Goal: Information Seeking & Learning: Check status

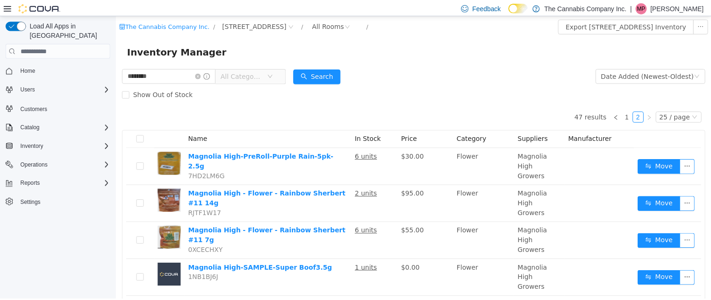
scroll to position [573, 0]
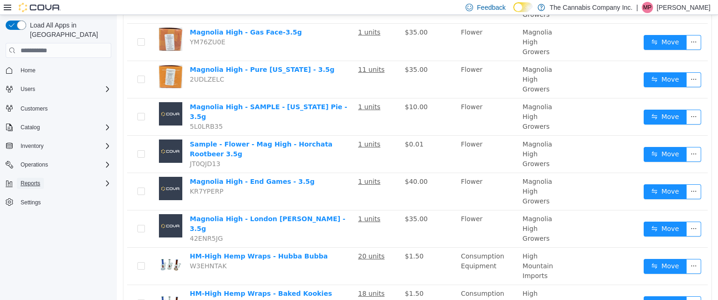
click at [35, 180] on span "Reports" at bounding box center [31, 183] width 20 height 7
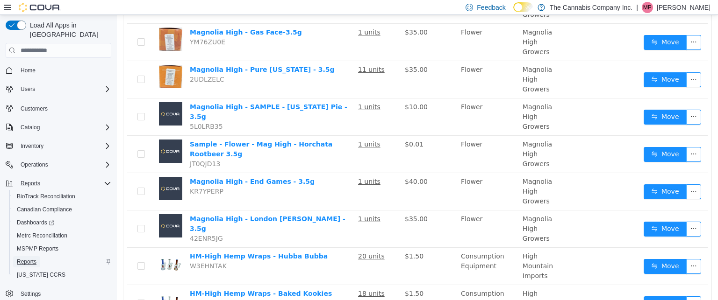
click at [26, 258] on span "Reports" at bounding box center [27, 261] width 20 height 7
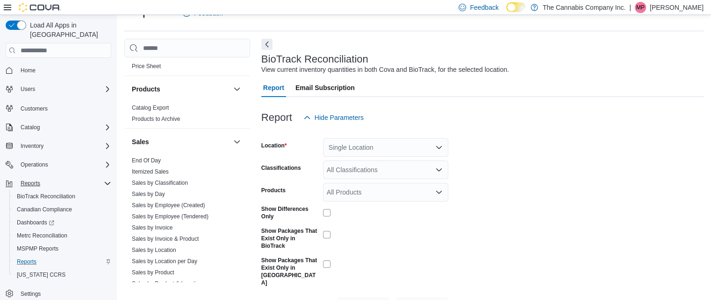
scroll to position [742, 0]
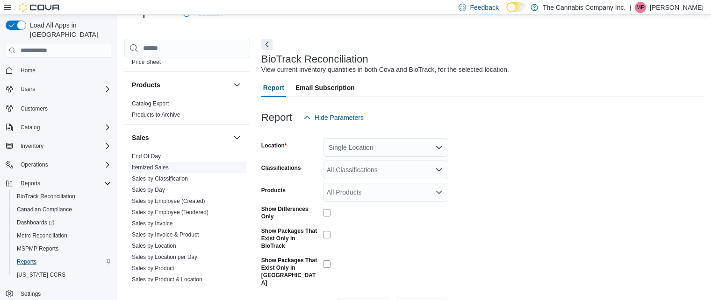
click at [144, 165] on link "Itemized Sales" at bounding box center [150, 168] width 37 height 7
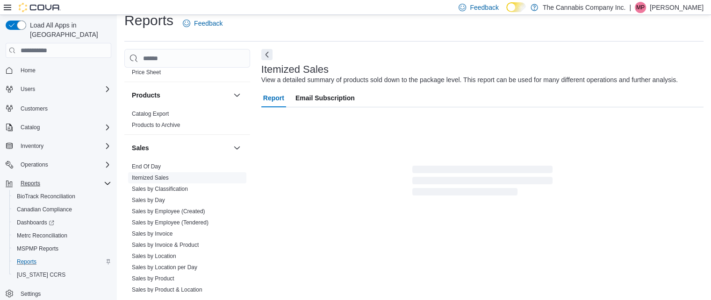
scroll to position [21, 0]
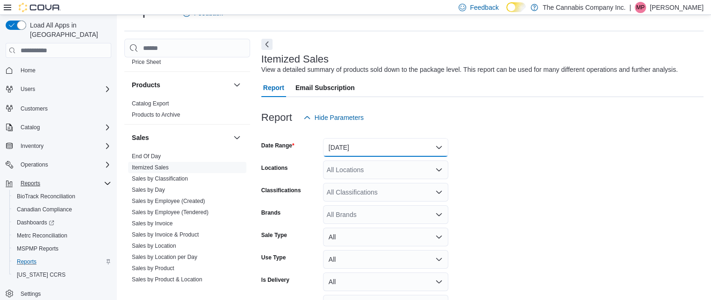
click at [434, 148] on button "[DATE]" at bounding box center [385, 147] width 125 height 19
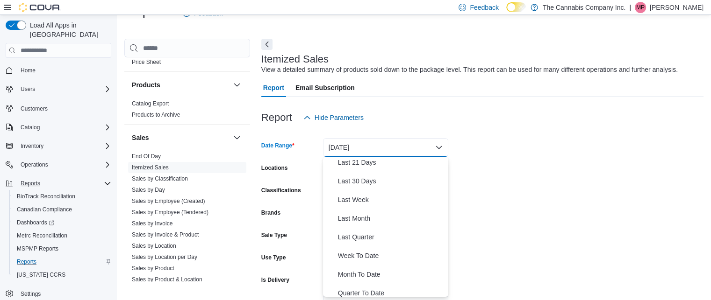
scroll to position [0, 0]
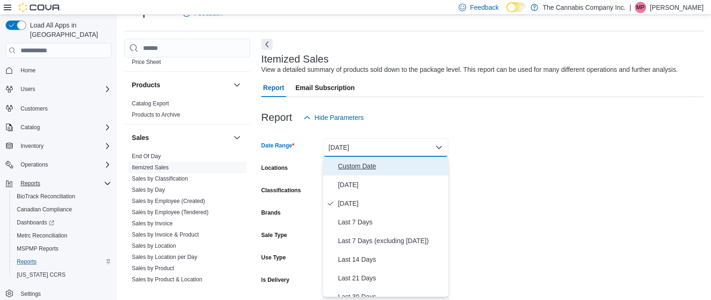
click at [345, 164] on span "Custom Date" at bounding box center [391, 166] width 107 height 11
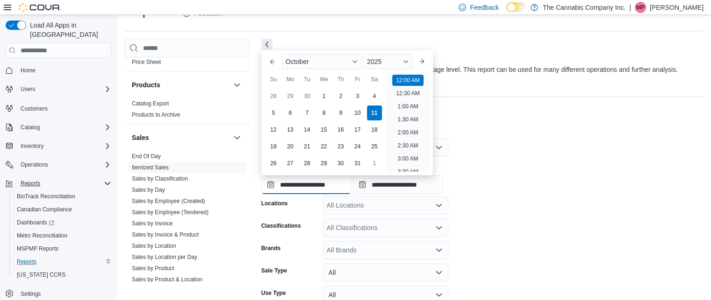
click at [346, 183] on input "**********" at bounding box center [306, 185] width 90 height 19
click at [271, 62] on button "Previous Month" at bounding box center [272, 61] width 15 height 15
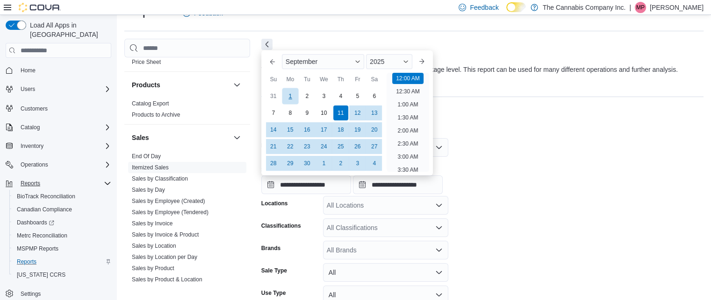
click at [293, 95] on div "1" at bounding box center [290, 96] width 16 height 16
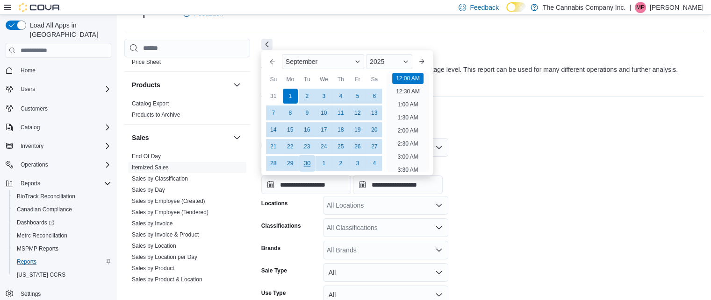
click at [309, 159] on div "30" at bounding box center [307, 164] width 16 height 16
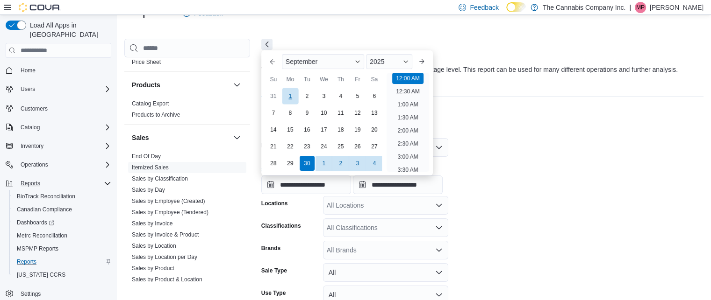
click at [288, 91] on div "1" at bounding box center [290, 96] width 16 height 16
type input "**********"
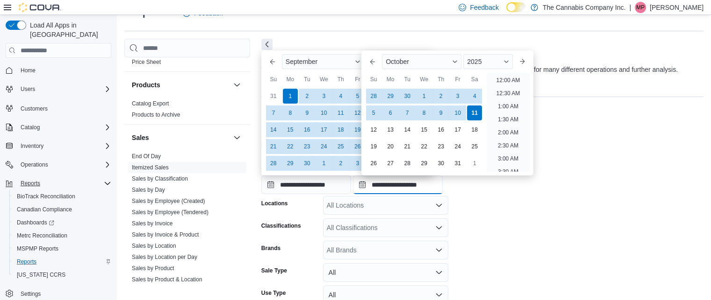
scroll to position [531, 0]
click at [443, 192] on input "**********" at bounding box center [398, 185] width 90 height 19
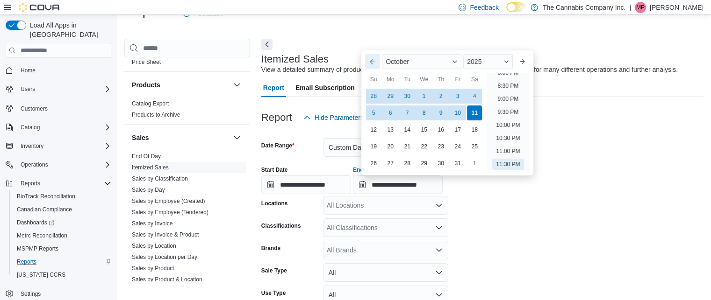
click at [376, 58] on button "Previous Month" at bounding box center [372, 61] width 15 height 15
click at [404, 159] on div "30" at bounding box center [407, 164] width 16 height 16
type input "**********"
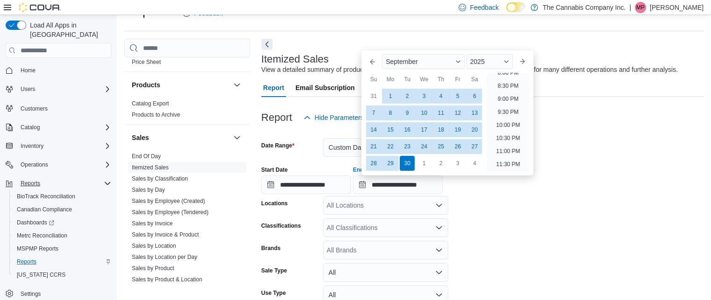
click at [480, 213] on form "**********" at bounding box center [482, 251] width 442 height 249
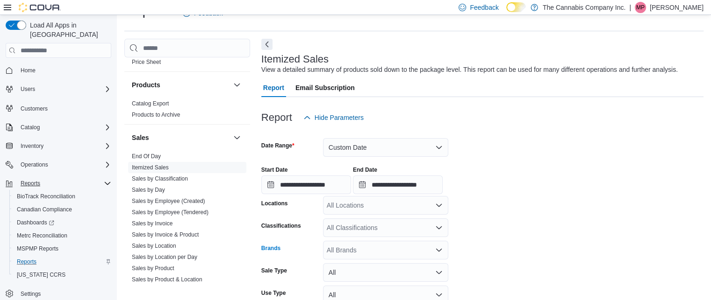
click at [436, 248] on icon "Open list of options" at bounding box center [438, 250] width 7 height 7
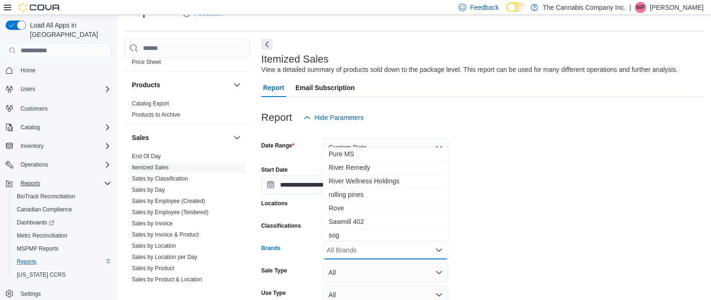
scroll to position [744, 0]
click at [347, 194] on span "rolling pines" at bounding box center [386, 196] width 114 height 9
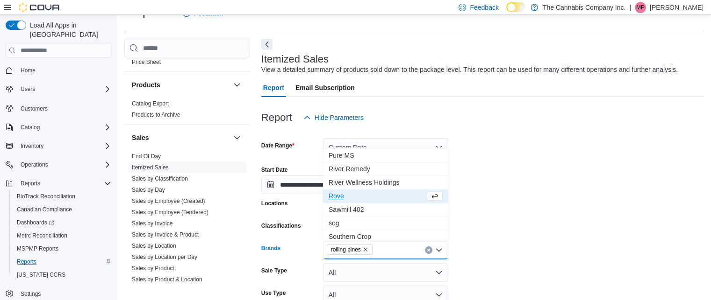
click at [477, 236] on form "**********" at bounding box center [482, 251] width 442 height 249
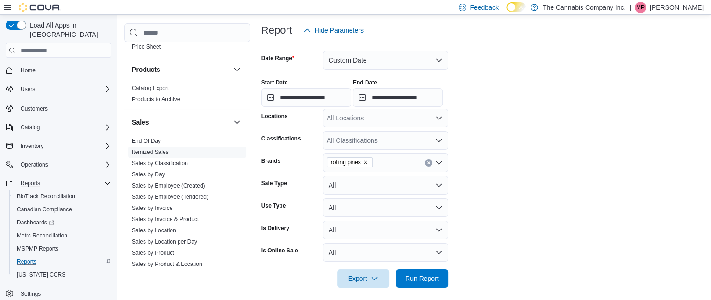
scroll to position [115, 0]
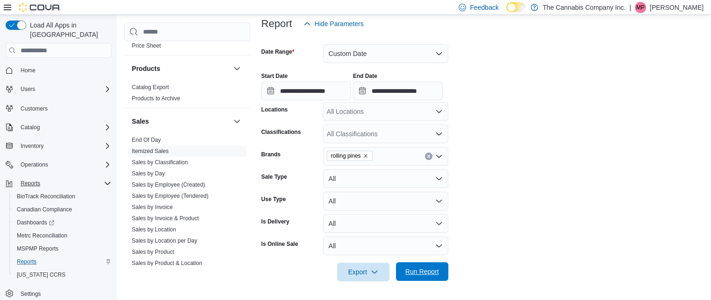
click at [422, 270] on span "Run Report" at bounding box center [422, 271] width 34 height 9
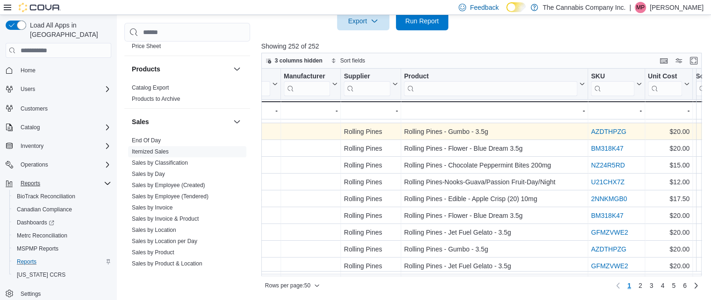
scroll to position [0, 1064]
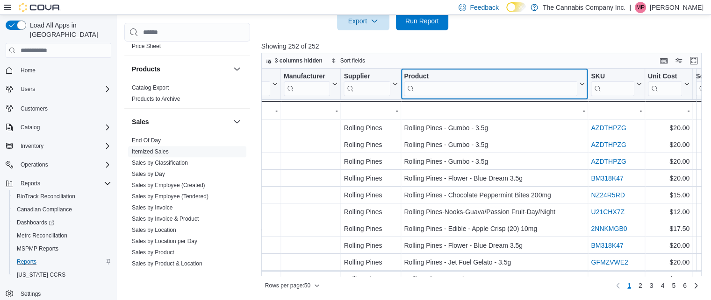
click at [583, 79] on button "Product" at bounding box center [494, 84] width 181 height 24
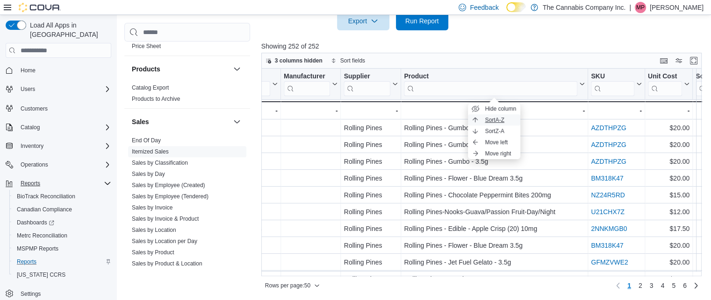
click at [494, 116] on span "Sort A-Z" at bounding box center [494, 119] width 19 height 7
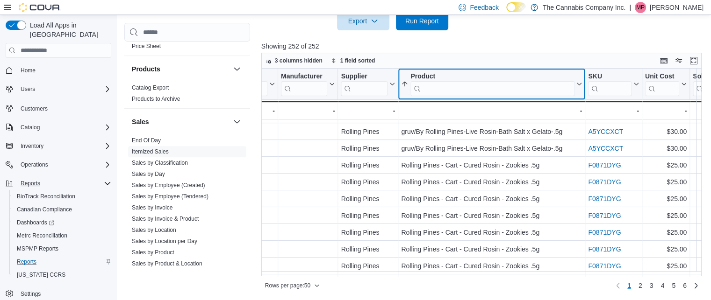
scroll to position [484, 1066]
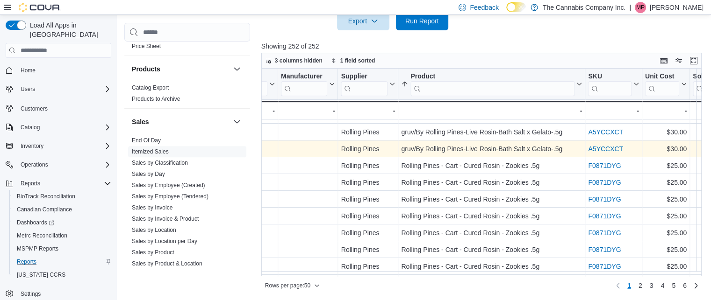
click at [585, 152] on div "A5YCCXCT - SKU URL, column 19, row 31" at bounding box center [613, 149] width 57 height 17
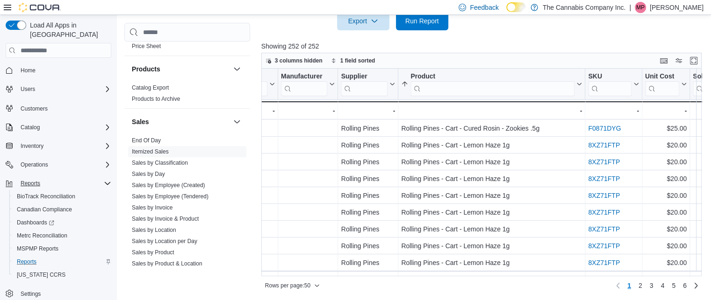
scroll to position [639, 1066]
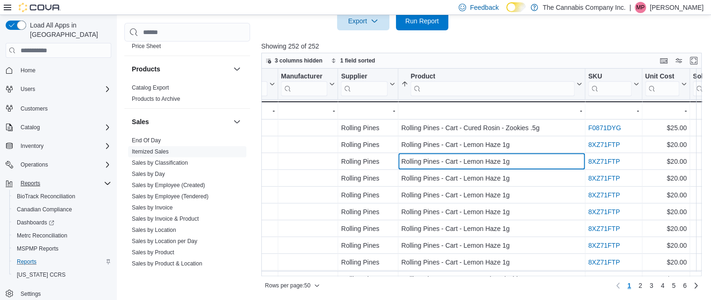
click at [561, 168] on div "Rolling Pines - Cart - Lemon Haze 1g - Product, column 18, row 41" at bounding box center [491, 161] width 187 height 17
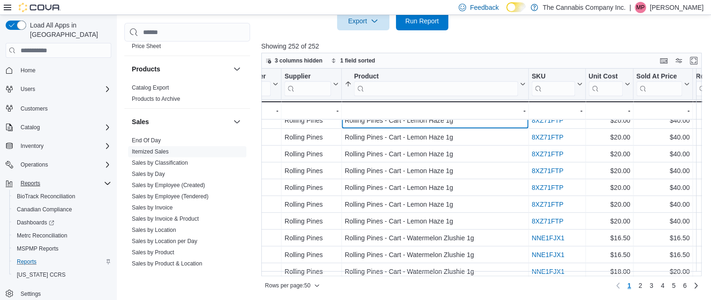
scroll to position [689, 1123]
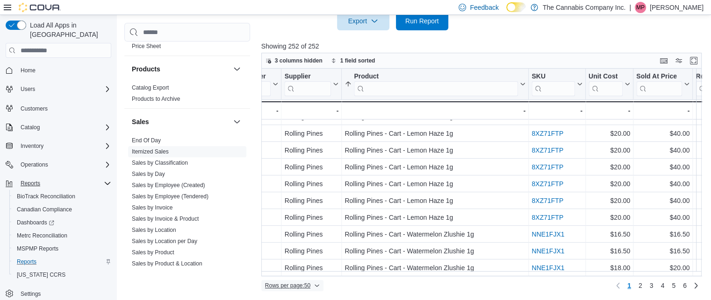
click at [310, 282] on span "Rows per page : 50" at bounding box center [287, 285] width 45 height 7
click at [294, 262] on button "100 rows" at bounding box center [298, 266] width 52 height 19
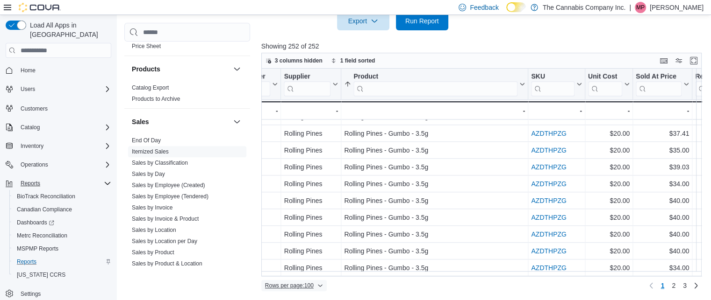
scroll to position [1531, 1123]
click at [675, 284] on span "2" at bounding box center [674, 285] width 4 height 9
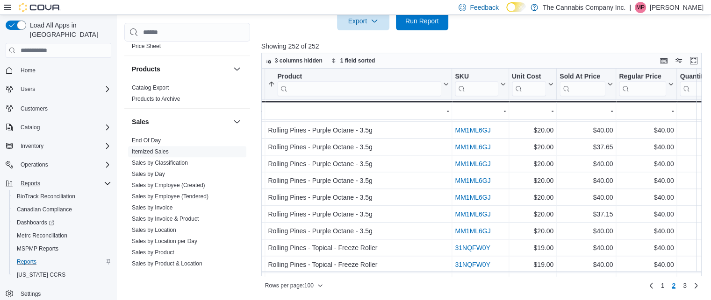
scroll to position [1531, 1200]
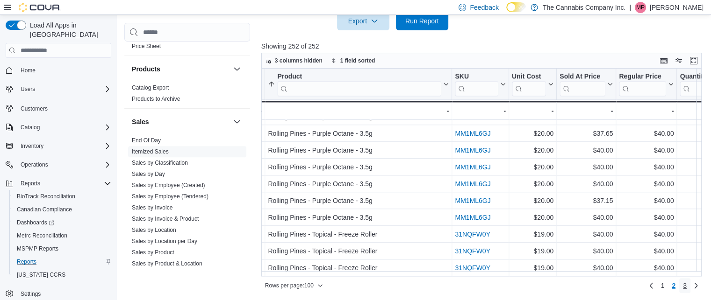
click at [687, 285] on span "3" at bounding box center [685, 285] width 4 height 9
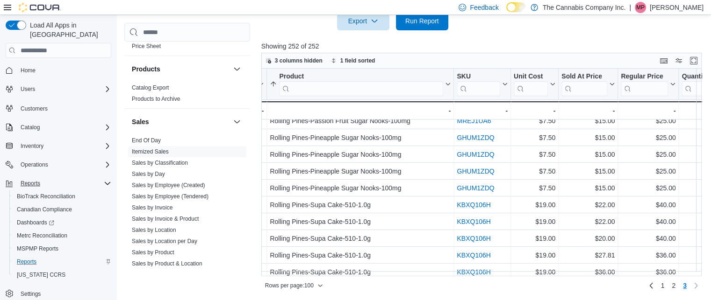
scroll to position [723, 1198]
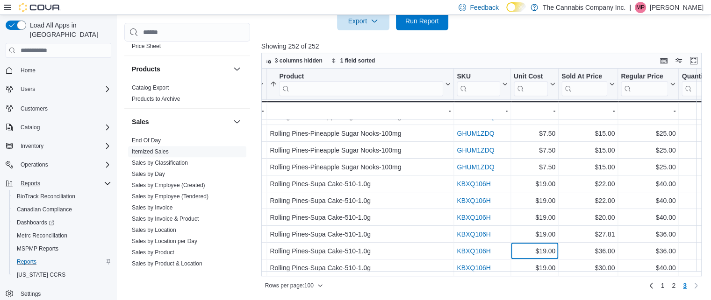
click at [538, 243] on div "$19.00 - Unit Cost, column 20, row 251" at bounding box center [535, 251] width 48 height 17
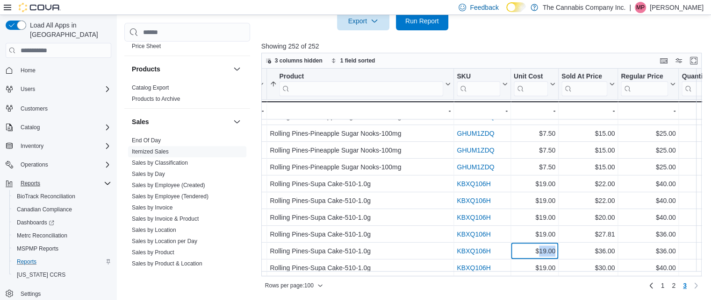
click at [538, 243] on div "$19.00 - Unit Cost, column 20, row 251" at bounding box center [535, 251] width 48 height 17
click at [545, 282] on div "Rows per page : 100 Page 3 of 3 1 2 3" at bounding box center [481, 286] width 440 height 15
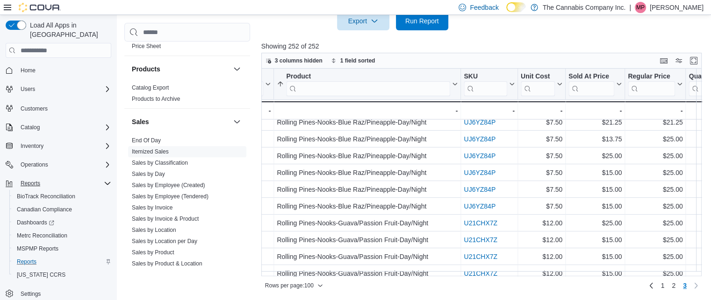
scroll to position [723, 1191]
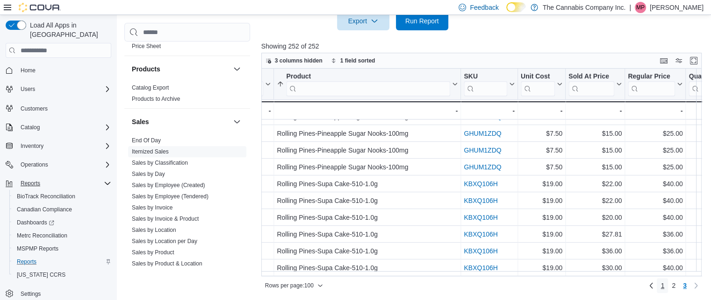
click at [664, 284] on span "1" at bounding box center [662, 285] width 4 height 9
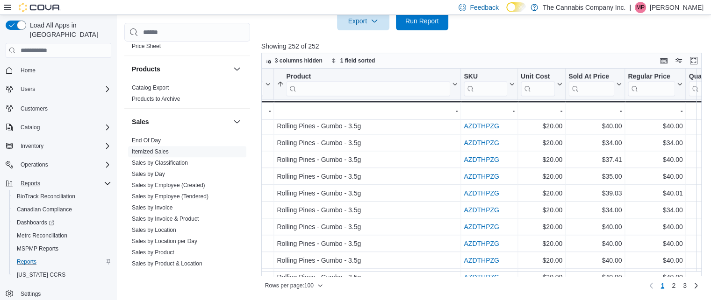
scroll to position [1531, 1191]
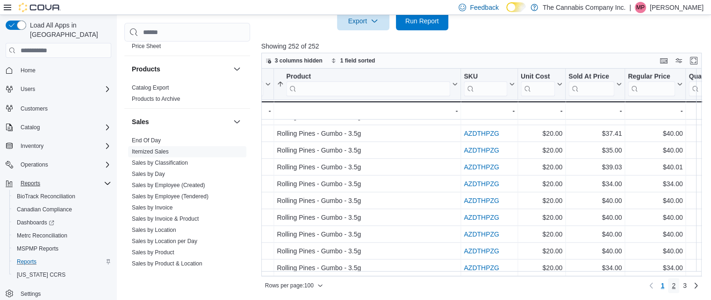
click at [674, 287] on link "2" at bounding box center [673, 286] width 11 height 15
click at [690, 287] on link "3" at bounding box center [684, 286] width 11 height 15
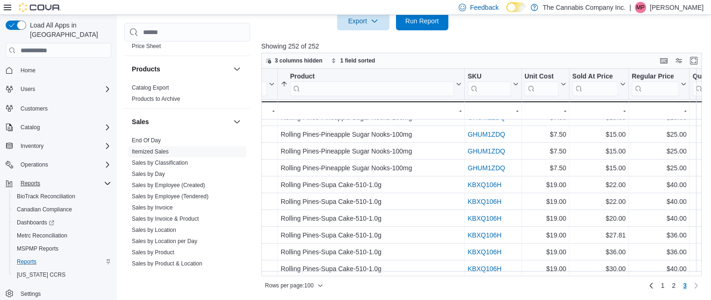
scroll to position [723, 1187]
